Goal: Transaction & Acquisition: Book appointment/travel/reservation

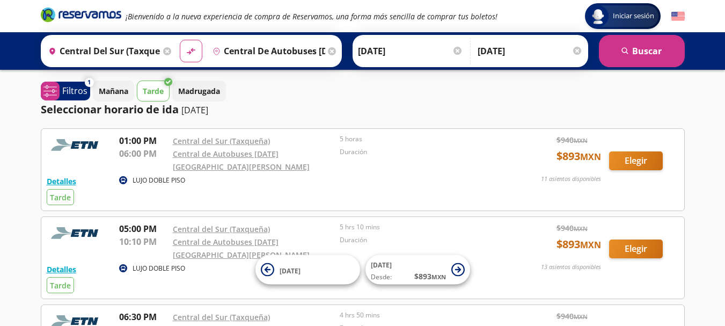
click at [251, 56] on input "Central de Autobuses [DATE][GEOGRAPHIC_DATA][PERSON_NAME], [GEOGRAPHIC_DATA]" at bounding box center [266, 51] width 117 height 27
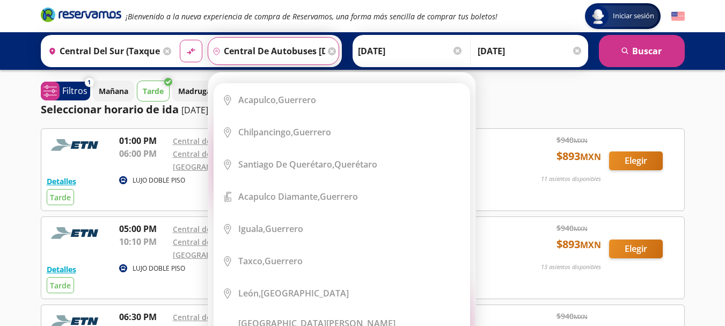
click at [289, 55] on input "Central de Autobuses [DATE][GEOGRAPHIC_DATA][PERSON_NAME], [GEOGRAPHIC_DATA]" at bounding box center [266, 51] width 117 height 27
click at [320, 50] on input "Central de Autobuses [DATE][GEOGRAPHIC_DATA][PERSON_NAME], [GEOGRAPHIC_DATA]" at bounding box center [266, 51] width 117 height 27
click at [314, 51] on input "Central de Autobuses [DATE][GEOGRAPHIC_DATA][PERSON_NAME], [GEOGRAPHIC_DATA]" at bounding box center [266, 51] width 117 height 27
click at [328, 53] on icon at bounding box center [332, 51] width 8 height 8
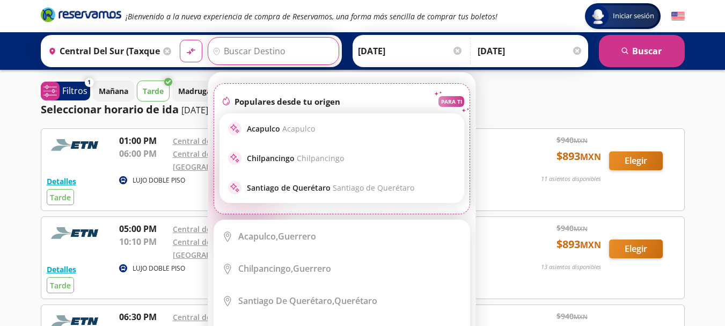
click at [327, 51] on input "Destino" at bounding box center [272, 51] width 128 height 27
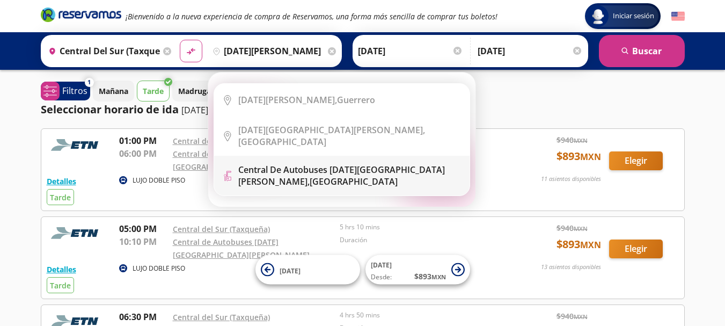
click at [281, 170] on div "Central de Autobuses [DATE][GEOGRAPHIC_DATA][PERSON_NAME], [GEOGRAPHIC_DATA]" at bounding box center [349, 176] width 223 height 24
type input "Central de Autobuses [DATE][GEOGRAPHIC_DATA][PERSON_NAME], [GEOGRAPHIC_DATA]"
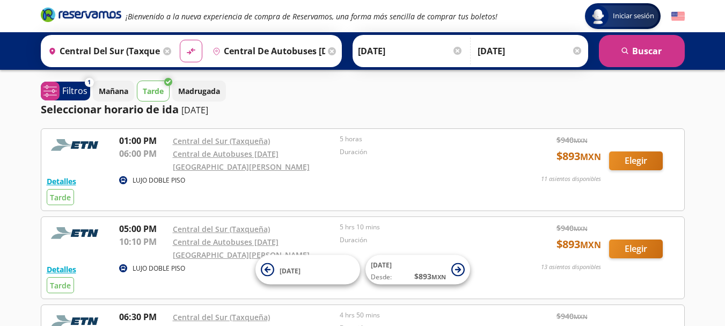
click at [328, 49] on icon at bounding box center [332, 51] width 8 height 8
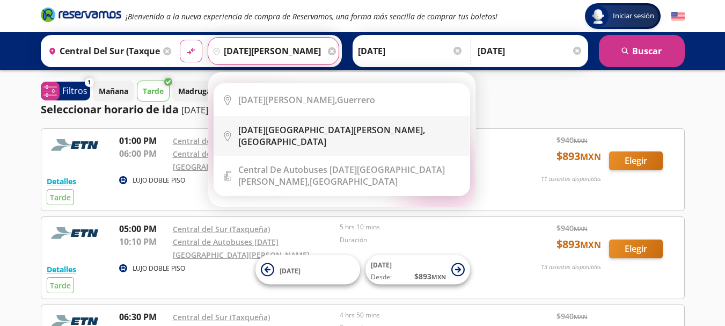
click at [312, 127] on b "[DATE][GEOGRAPHIC_DATA][PERSON_NAME]," at bounding box center [331, 130] width 187 height 12
type input "[DATE][GEOGRAPHIC_DATA][PERSON_NAME], [GEOGRAPHIC_DATA]"
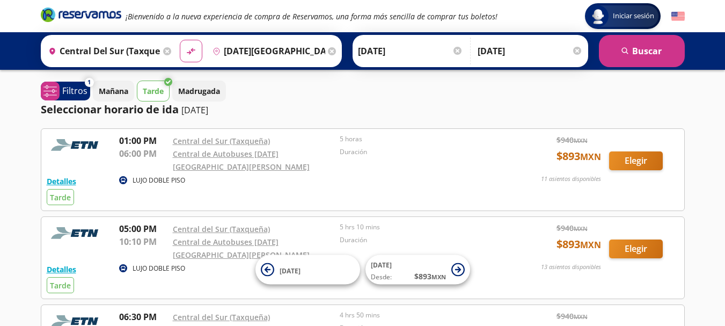
click at [367, 51] on input "[DATE]" at bounding box center [410, 51] width 105 height 27
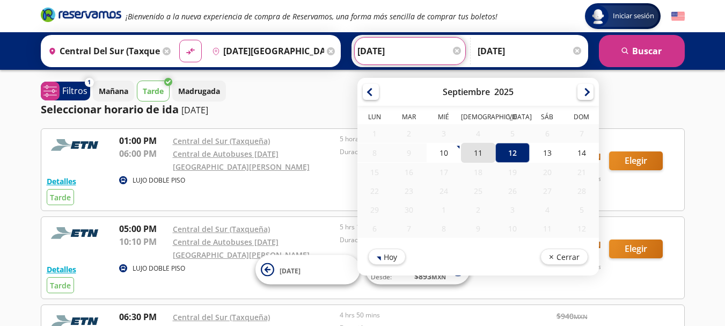
click at [474, 152] on div "11" at bounding box center [477, 153] width 34 height 20
type input "[DATE]"
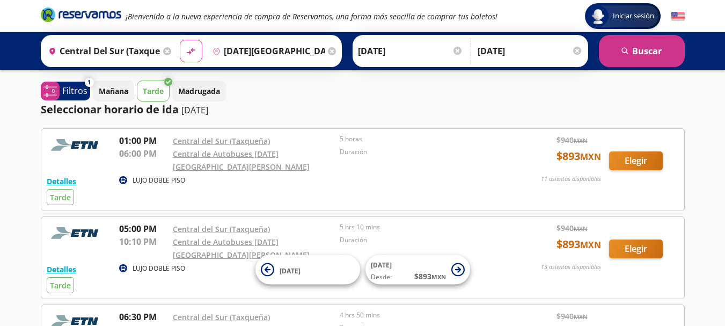
click at [578, 48] on div at bounding box center [577, 51] width 8 height 8
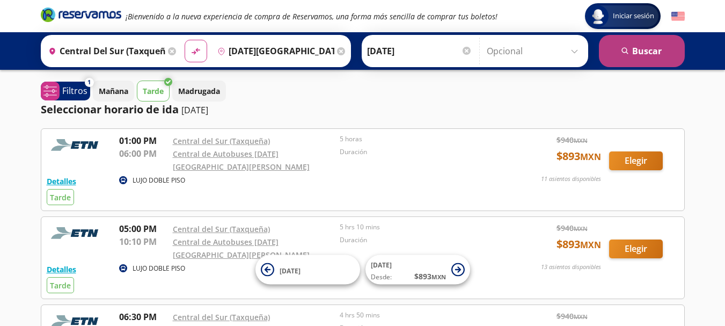
click at [632, 52] on button "search [GEOGRAPHIC_DATA]" at bounding box center [642, 51] width 86 height 32
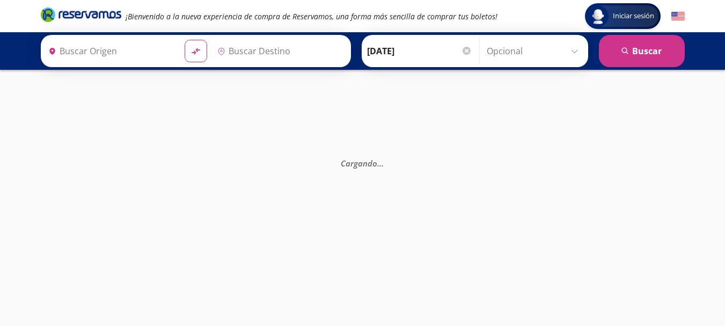
type input "[DATE][GEOGRAPHIC_DATA][PERSON_NAME], [GEOGRAPHIC_DATA]"
type input "Central del Sur (taxqueña), [GEOGRAPHIC_DATA]"
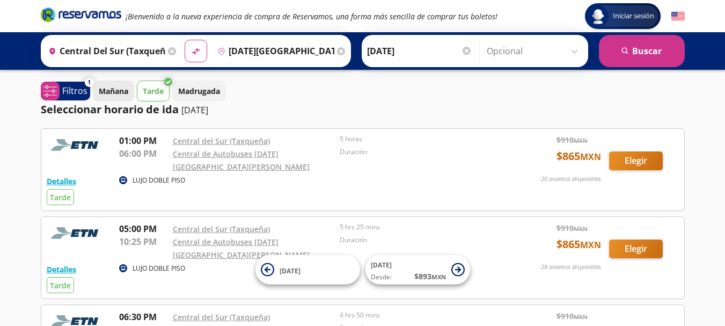
click at [123, 91] on p "Mañana" at bounding box center [114, 90] width 30 height 11
click at [155, 92] on p "Tarde" at bounding box center [153, 90] width 21 height 11
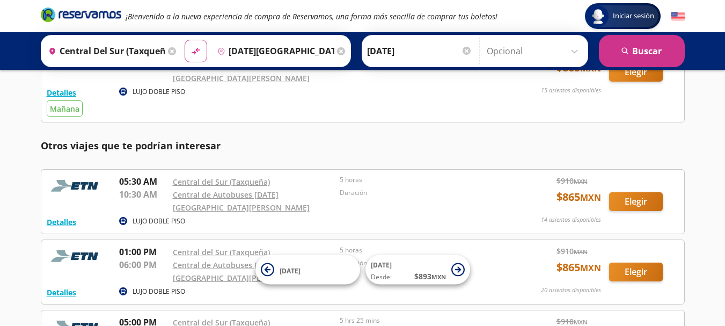
scroll to position [107, 0]
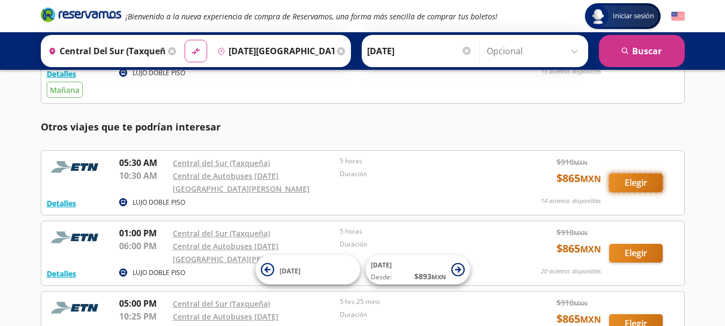
click at [636, 175] on button "Elegir" at bounding box center [636, 182] width 54 height 19
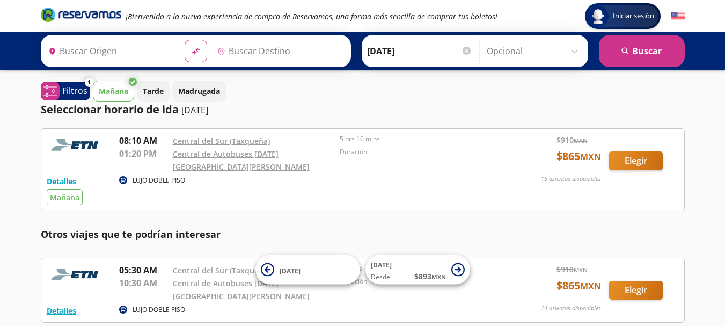
type input "Central del Sur (taxqueña), [GEOGRAPHIC_DATA]"
type input "[DATE][GEOGRAPHIC_DATA][PERSON_NAME], [GEOGRAPHIC_DATA]"
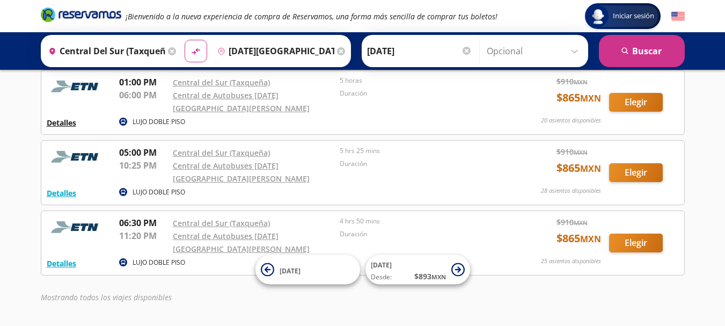
scroll to position [259, 0]
